Goal: Download file/media

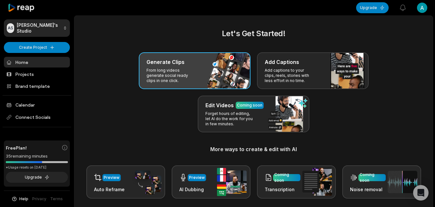
click at [207, 67] on div "Generate Clips From long videos generate social ready clips in one click." at bounding box center [195, 70] width 112 height 37
click at [197, 72] on div "Generate Clips From long videos generate social ready clips in one click." at bounding box center [195, 70] width 112 height 37
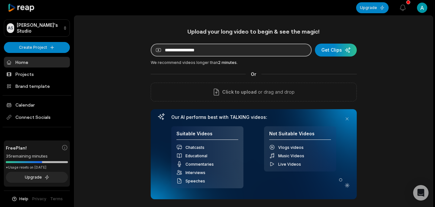
click at [248, 47] on input at bounding box center [231, 50] width 161 height 13
paste input "**********"
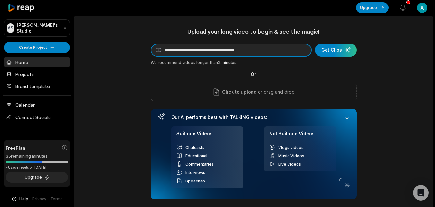
type input "**********"
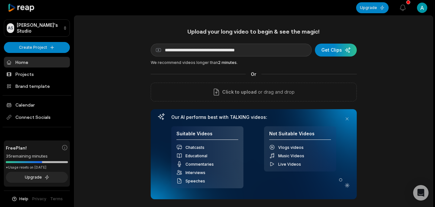
click at [422, 10] on html "**********" at bounding box center [217, 103] width 435 height 207
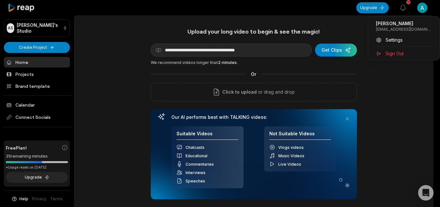
click at [331, 53] on html "**********" at bounding box center [220, 103] width 440 height 207
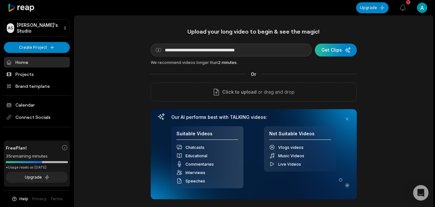
click at [335, 52] on div "submit" at bounding box center [336, 50] width 42 height 13
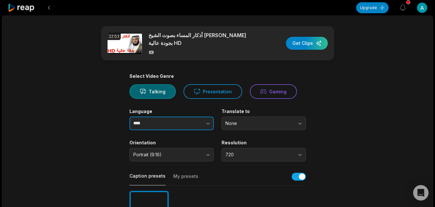
click at [193, 122] on button "button" at bounding box center [195, 123] width 37 height 14
type input "******"
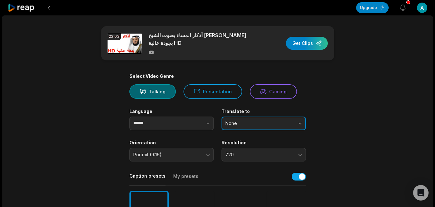
click at [269, 120] on span "None" at bounding box center [260, 123] width 68 height 6
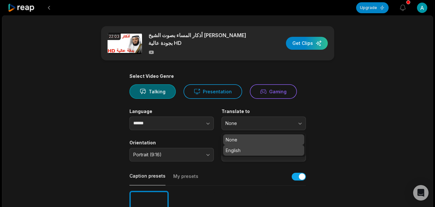
click at [266, 152] on div "English" at bounding box center [263, 150] width 81 height 11
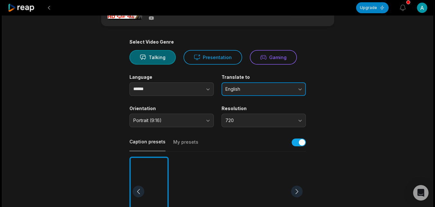
scroll to position [37, 0]
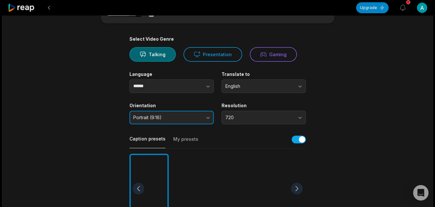
click at [205, 112] on button "Portrait (9:16)" at bounding box center [172, 118] width 84 height 14
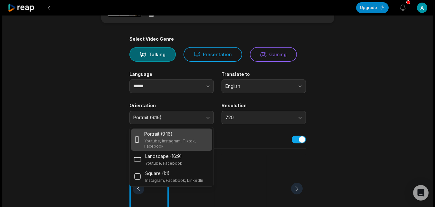
click at [184, 138] on p "Youtube, Instagram, Tiktok, Facebook" at bounding box center [176, 143] width 65 height 10
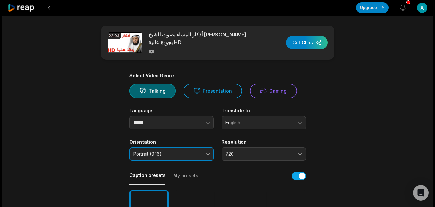
scroll to position [0, 0]
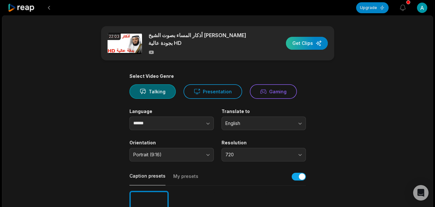
click at [310, 44] on div "button" at bounding box center [307, 43] width 42 height 13
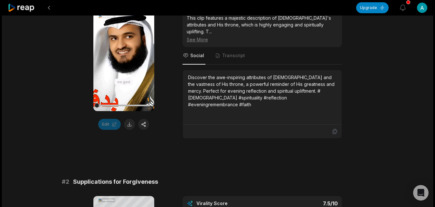
scroll to position [149, 0]
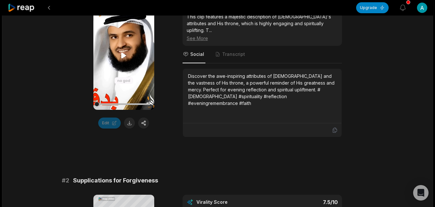
click at [123, 53] on icon at bounding box center [124, 55] width 5 height 5
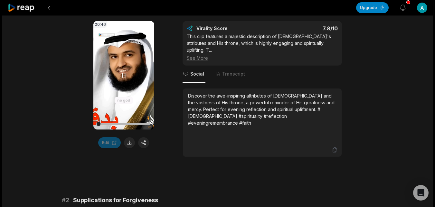
scroll to position [115, 0]
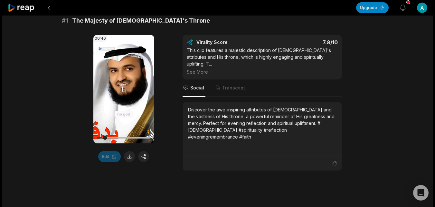
click at [97, 135] on div at bounding box center [124, 137] width 54 height 11
click at [96, 134] on video "Your browser does not support mp4 format." at bounding box center [123, 89] width 61 height 108
click at [97, 137] on div at bounding box center [124, 138] width 54 height 2
click at [123, 86] on icon at bounding box center [124, 88] width 5 height 5
click at [125, 86] on icon at bounding box center [124, 89] width 8 height 8
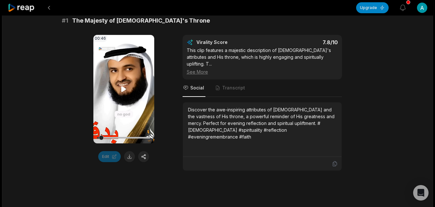
click at [125, 86] on icon at bounding box center [124, 88] width 5 height 5
click at [125, 86] on icon at bounding box center [124, 89] width 8 height 8
click at [130, 152] on button at bounding box center [129, 156] width 11 height 11
click at [129, 152] on div "Edit" at bounding box center [123, 156] width 61 height 11
click at [121, 86] on icon at bounding box center [124, 89] width 8 height 8
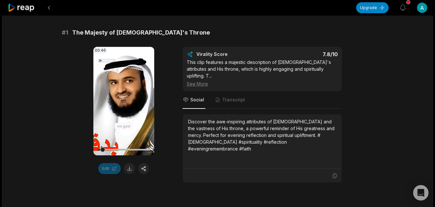
scroll to position [109, 0]
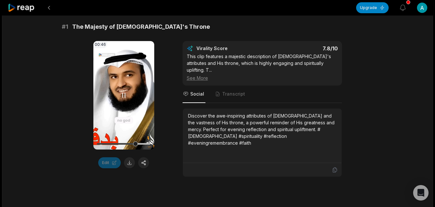
click at [125, 91] on icon at bounding box center [124, 95] width 8 height 8
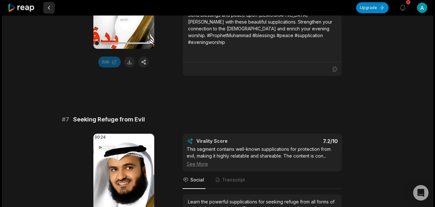
scroll to position [1164, 0]
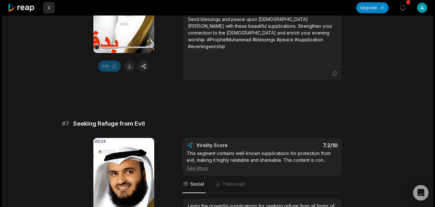
click at [48, 6] on button at bounding box center [49, 8] width 12 height 12
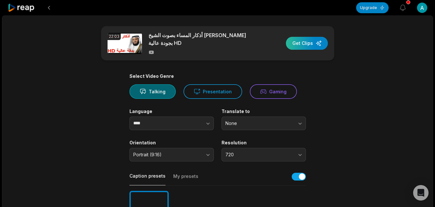
click at [305, 43] on div "button" at bounding box center [307, 43] width 42 height 13
click at [306, 39] on div "button" at bounding box center [307, 43] width 42 height 13
